Goal: Information Seeking & Learning: Find specific fact

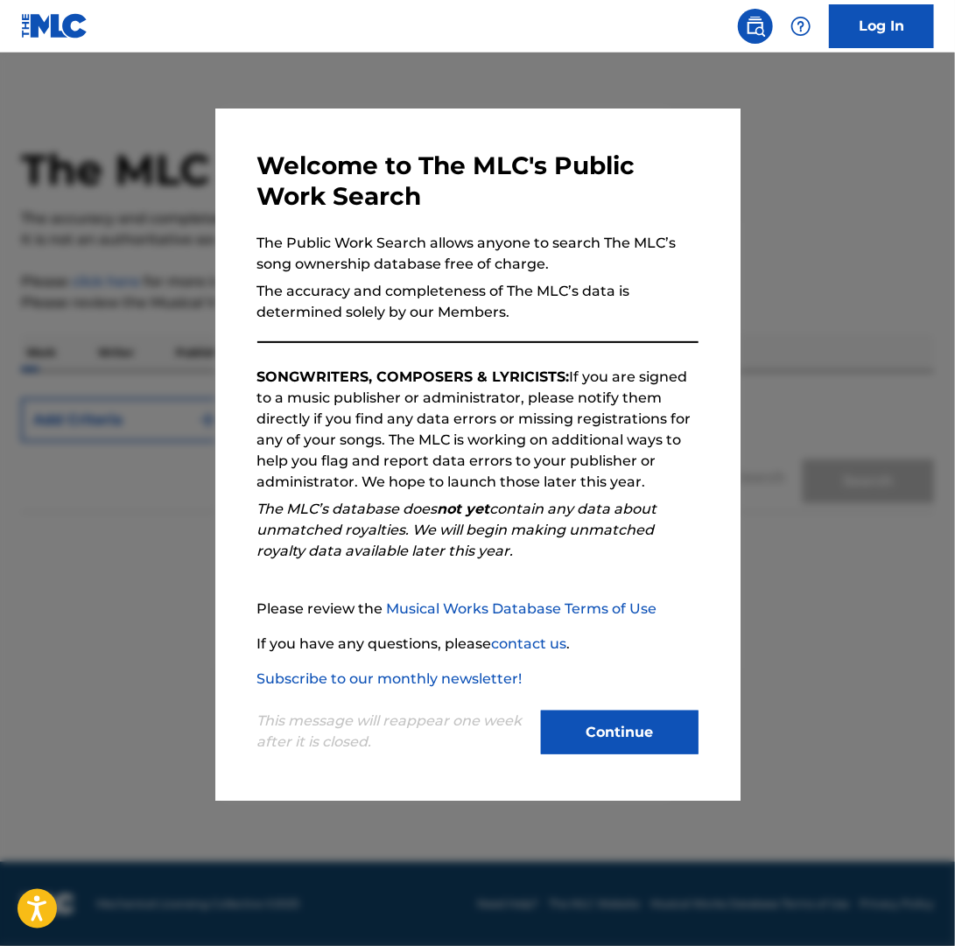
click at [604, 728] on button "Continue" at bounding box center [620, 733] width 158 height 44
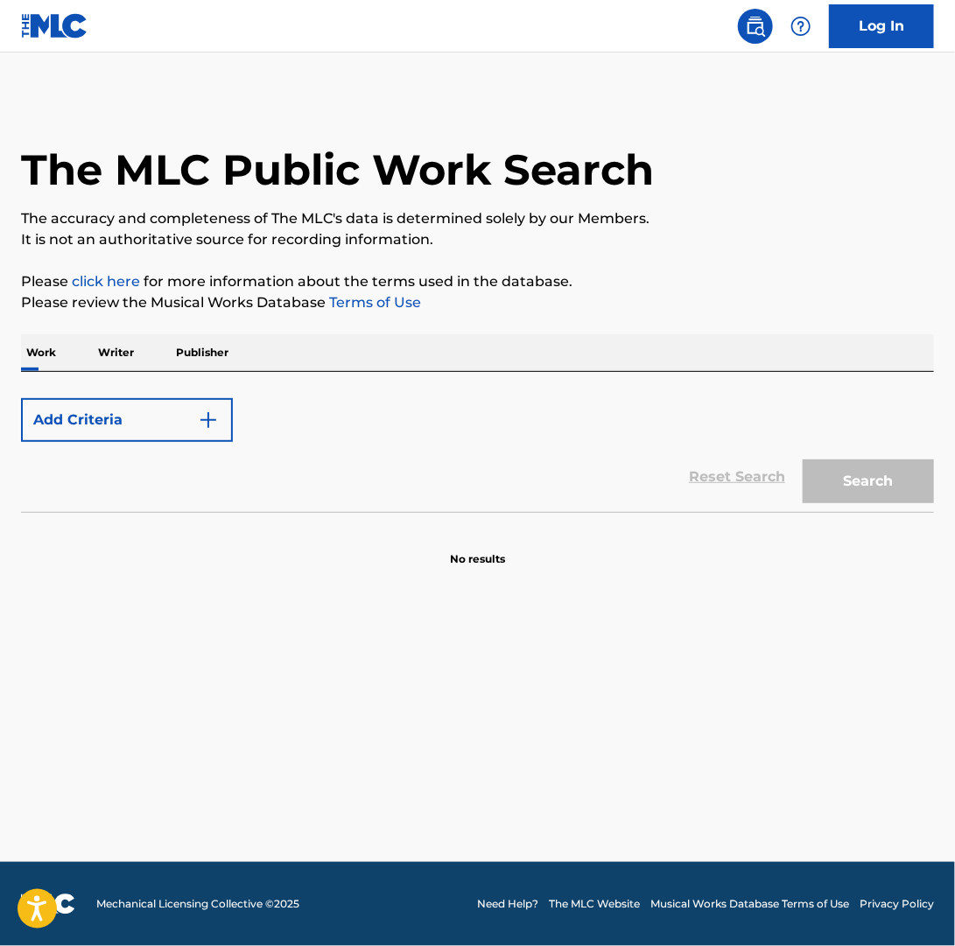
click at [145, 427] on button "Add Criteria" at bounding box center [127, 420] width 212 height 44
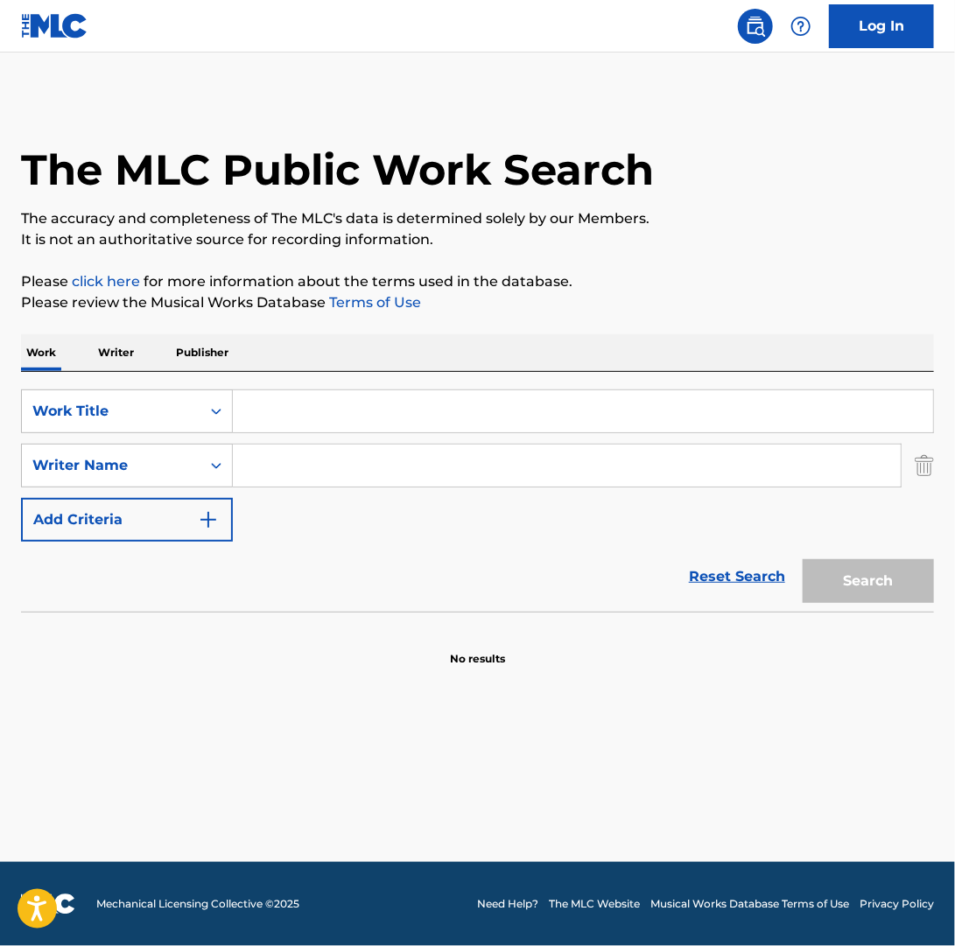
click at [324, 411] on input "Search Form" at bounding box center [583, 412] width 700 height 42
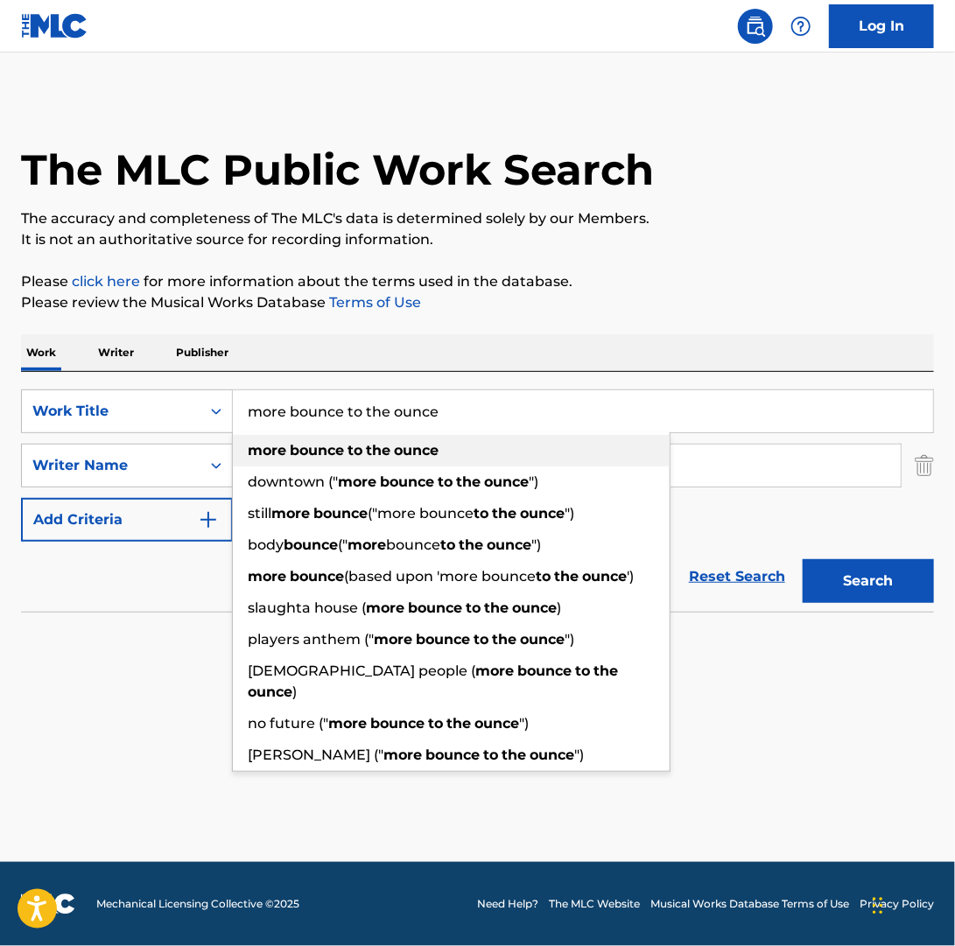
type input "more bounce to the ounce"
click at [305, 448] on strong "bounce" at bounding box center [317, 450] width 54 height 17
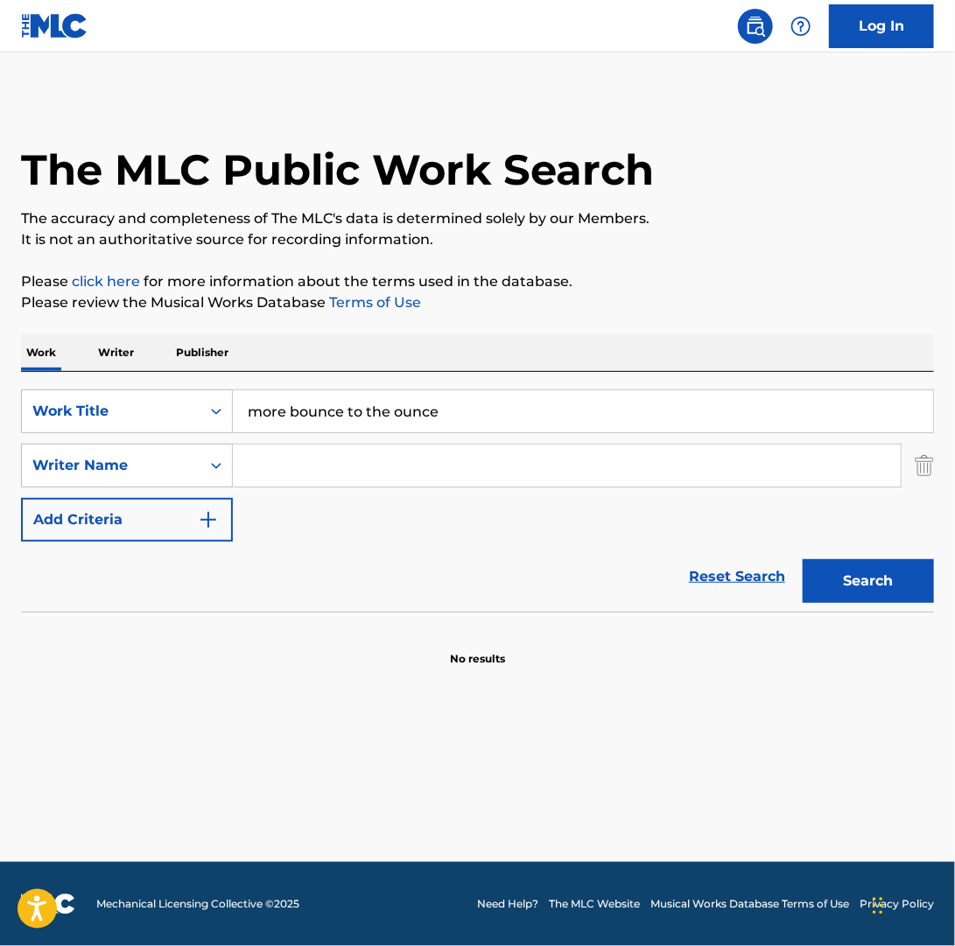
click at [245, 461] on input "Search Form" at bounding box center [567, 466] width 668 height 42
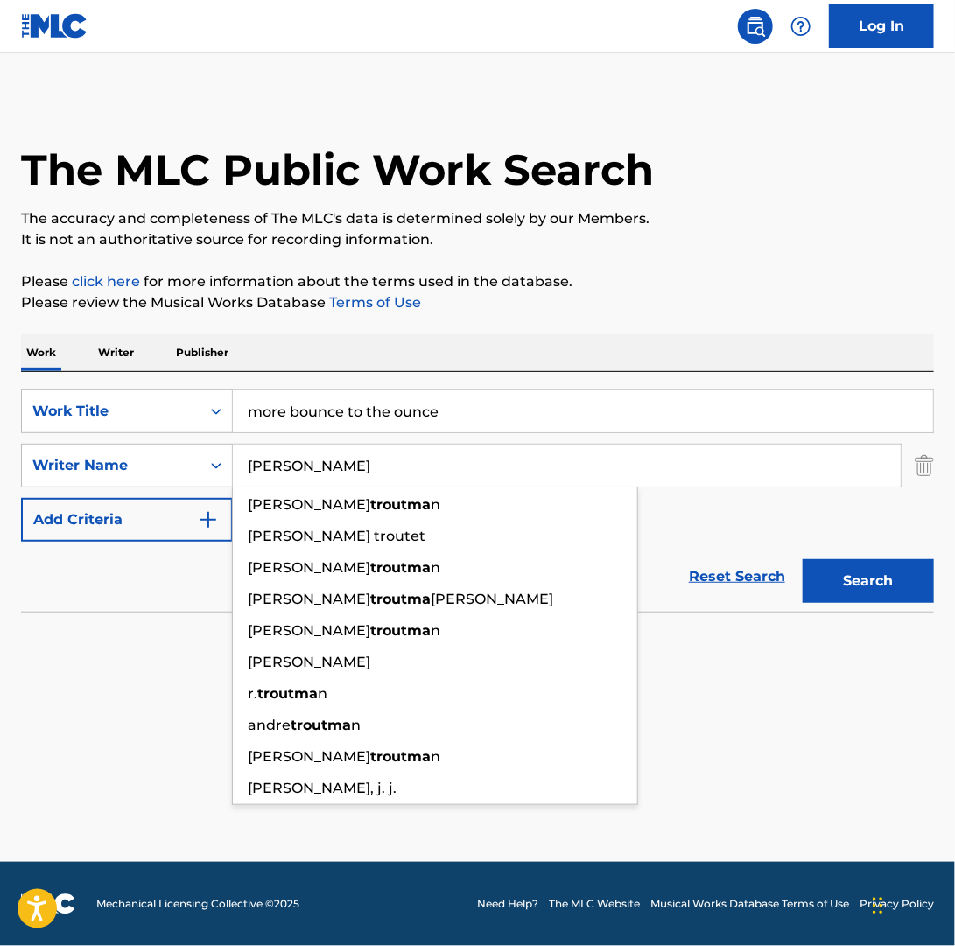
type input "[PERSON_NAME]"
click at [803, 559] on button "Search" at bounding box center [868, 581] width 131 height 44
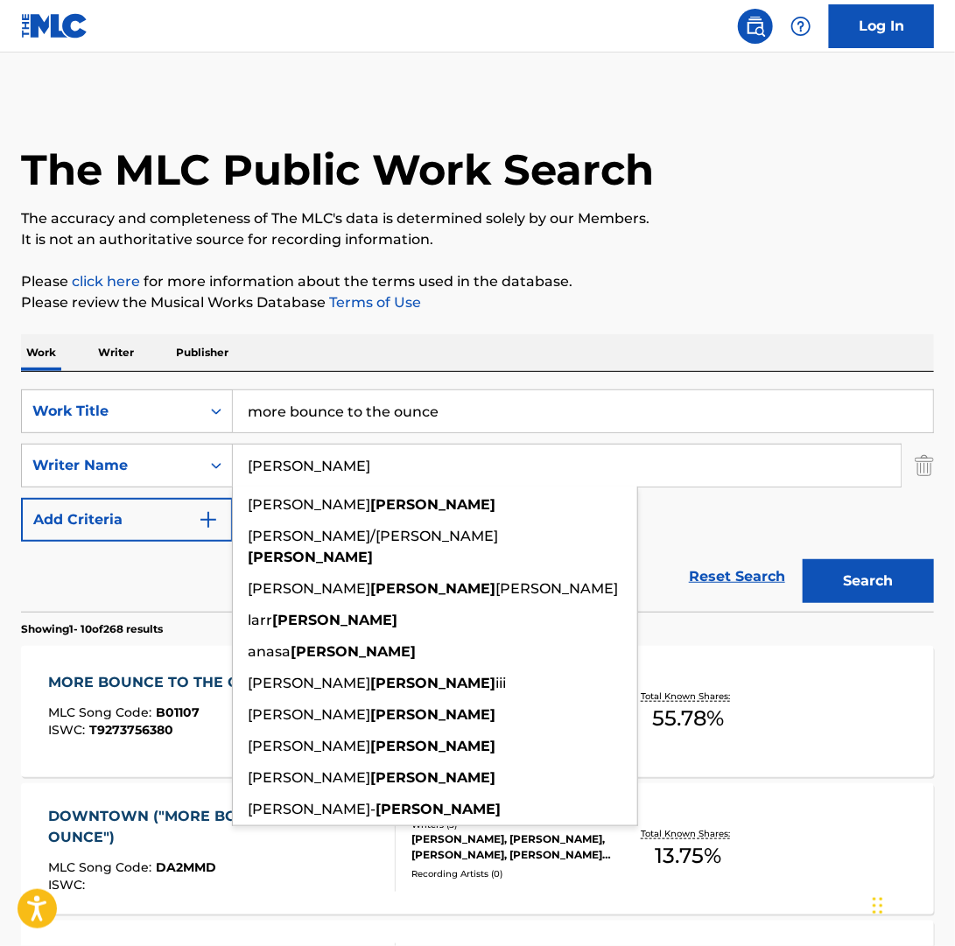
click at [138, 598] on div "Reset Search Search" at bounding box center [477, 577] width 913 height 70
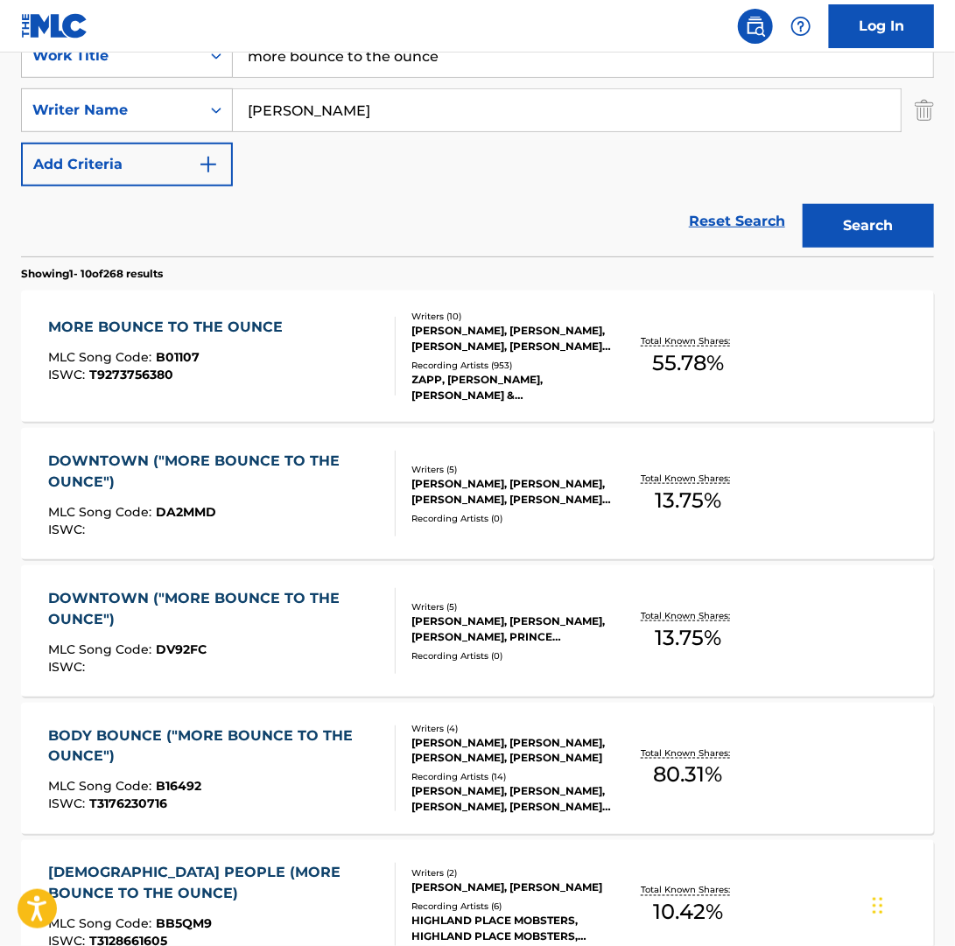
scroll to position [287, 0]
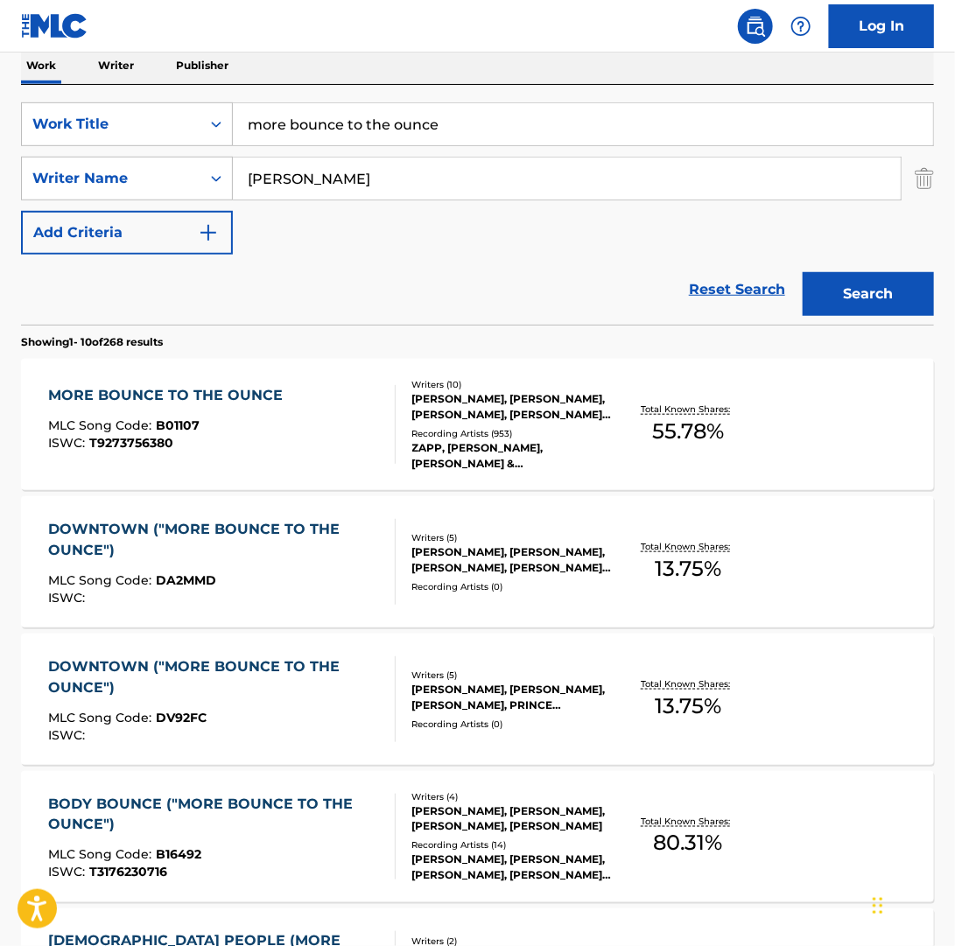
click at [204, 391] on div "MORE BOUNCE TO THE OUNCE" at bounding box center [169, 395] width 243 height 21
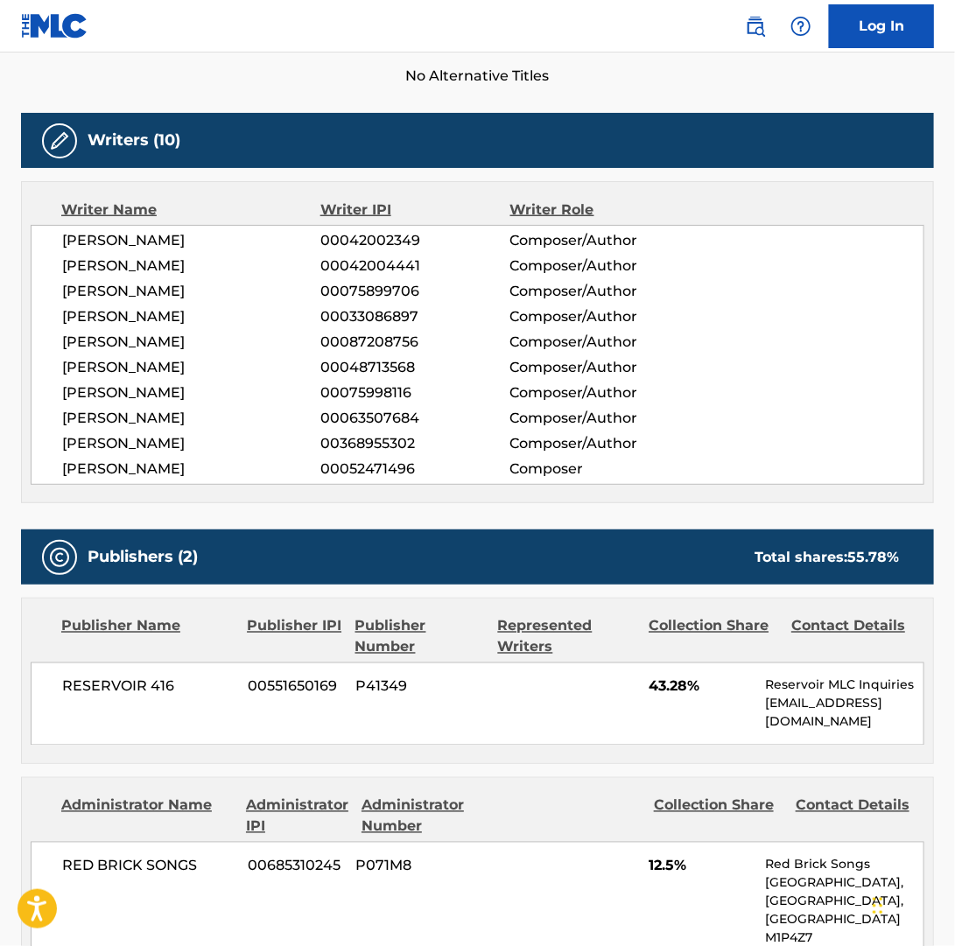
scroll to position [438, 0]
